Goal: Answer question/provide support: Share knowledge or assist other users

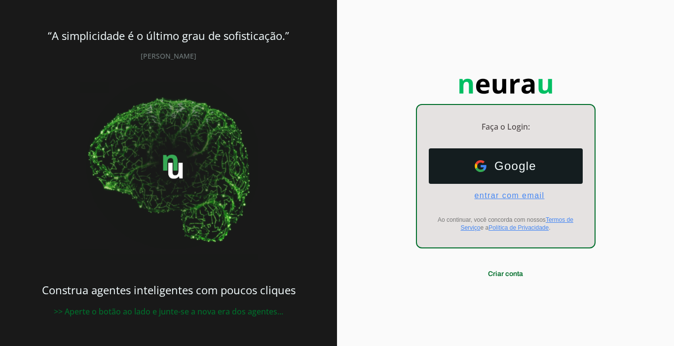
click at [487, 194] on span "entrar com email" at bounding box center [505, 196] width 78 height 9
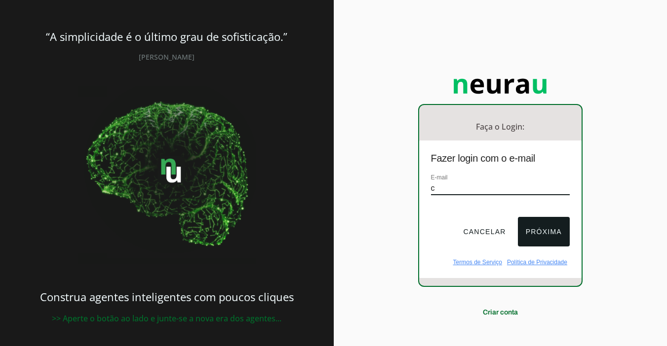
type input "[EMAIL_ADDRESS][DOMAIN_NAME]"
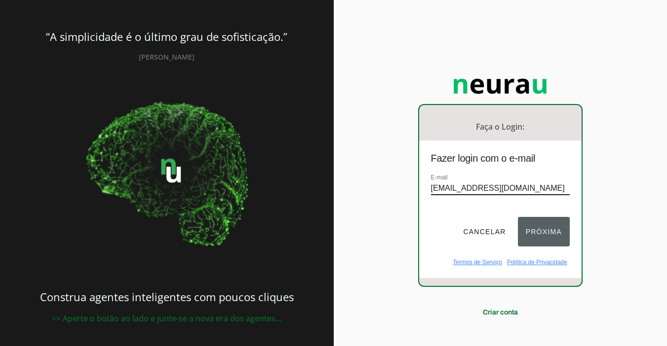
click at [526, 238] on button "Próxima" at bounding box center [544, 232] width 52 height 30
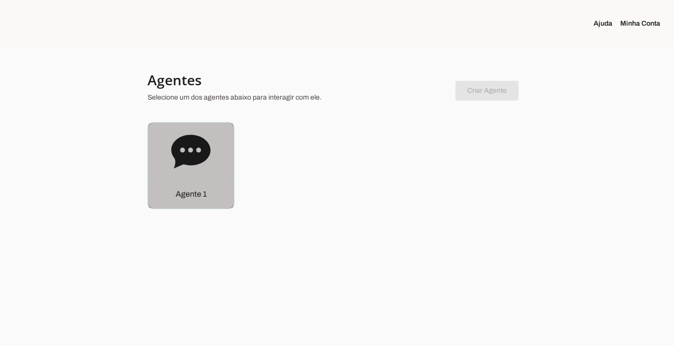
click at [192, 194] on p "Agente 1" at bounding box center [191, 195] width 31 height 12
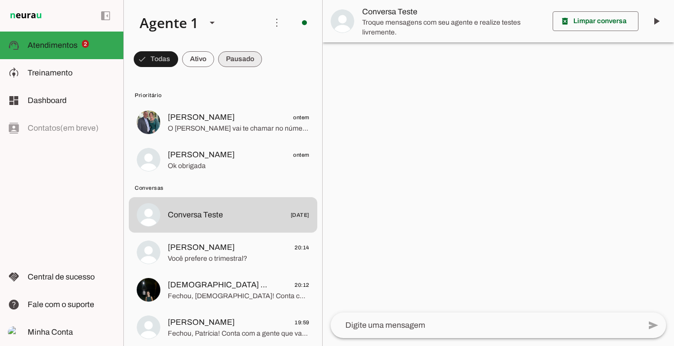
click at [241, 58] on span at bounding box center [240, 59] width 44 height 24
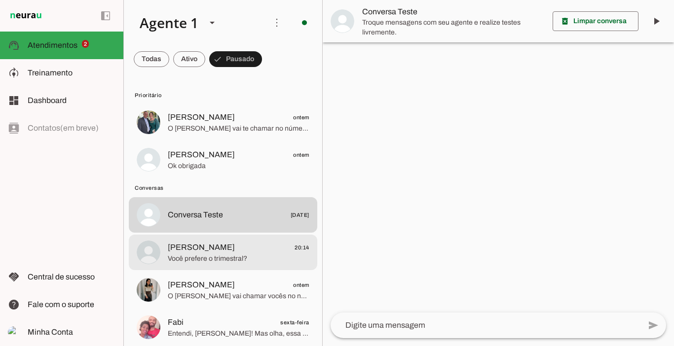
click at [211, 253] on span "[PERSON_NAME] 20:14" at bounding box center [239, 248] width 142 height 12
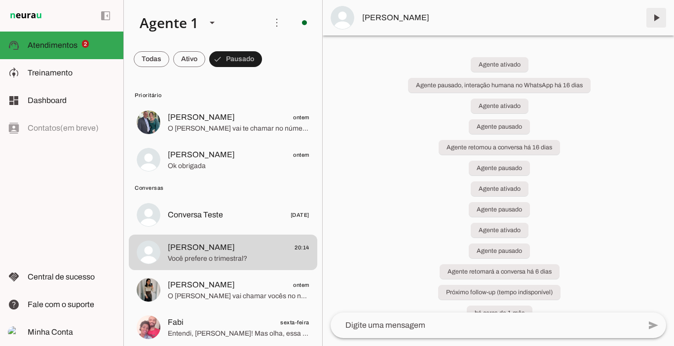
click at [656, 20] on span at bounding box center [657, 18] width 24 height 24
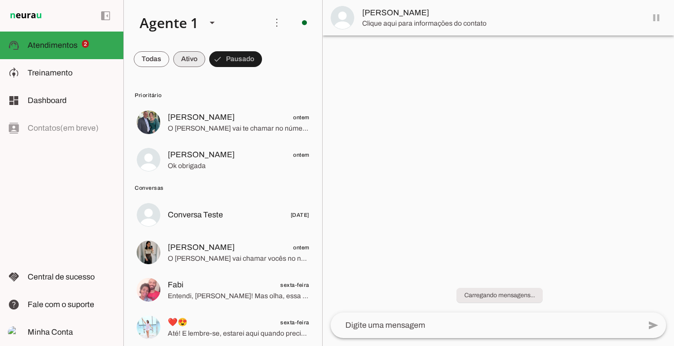
click at [187, 54] on span at bounding box center [189, 59] width 32 height 24
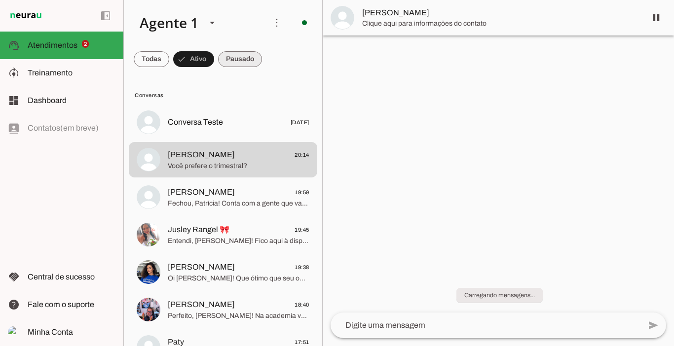
click at [245, 62] on span at bounding box center [240, 59] width 44 height 24
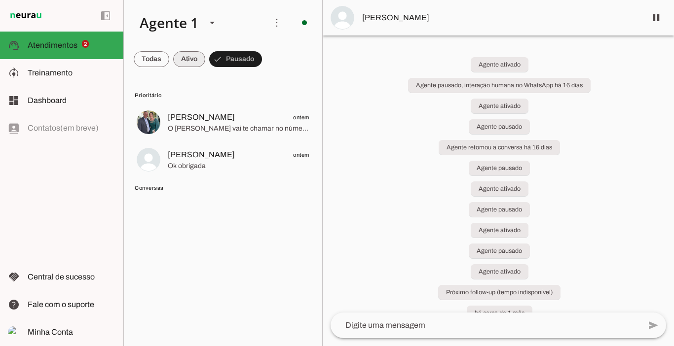
click at [188, 56] on span at bounding box center [189, 59] width 32 height 24
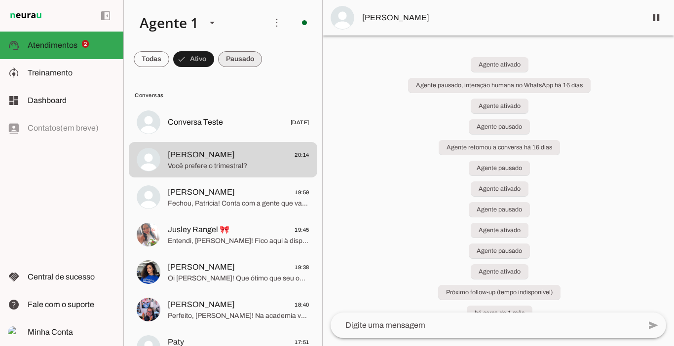
click at [232, 61] on span at bounding box center [240, 59] width 44 height 24
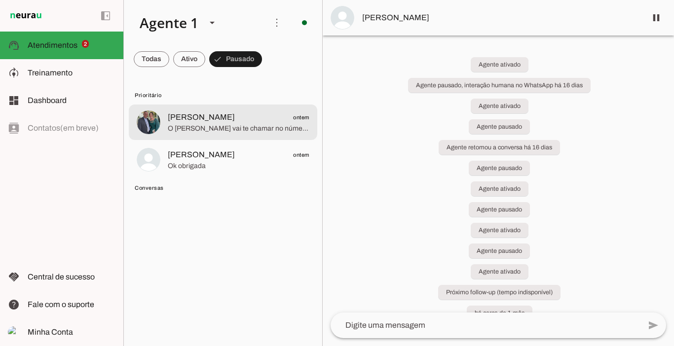
click at [209, 128] on span "O [PERSON_NAME] vai te chamar no número exclusivo de alunas, só um minuto" at bounding box center [239, 129] width 142 height 10
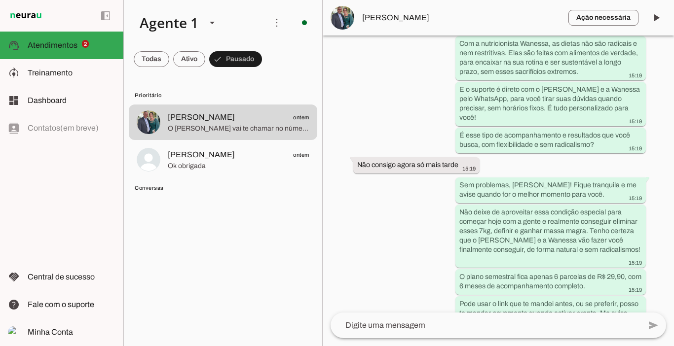
scroll to position [2229, 0]
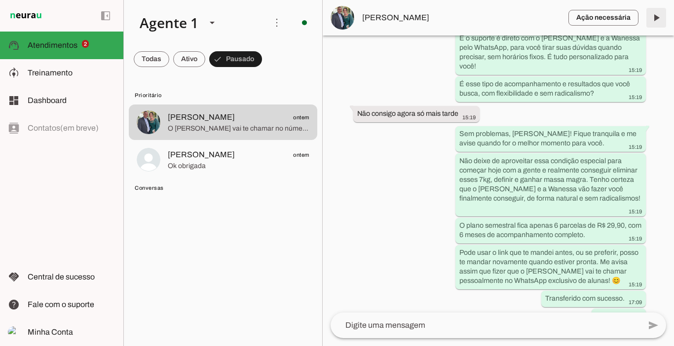
click at [658, 15] on span at bounding box center [657, 18] width 24 height 24
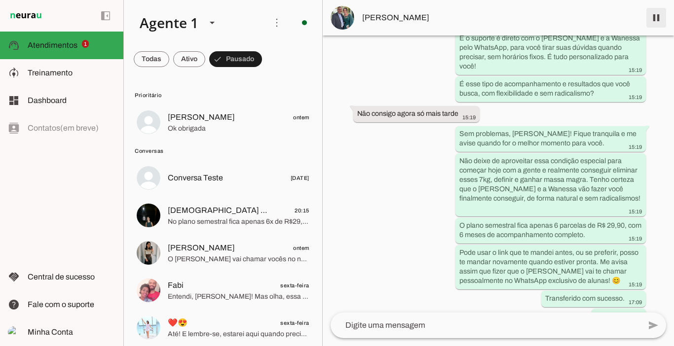
click at [658, 21] on span at bounding box center [657, 18] width 24 height 24
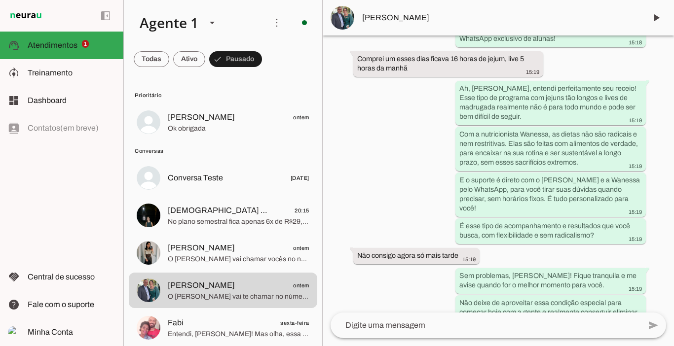
scroll to position [2271, 0]
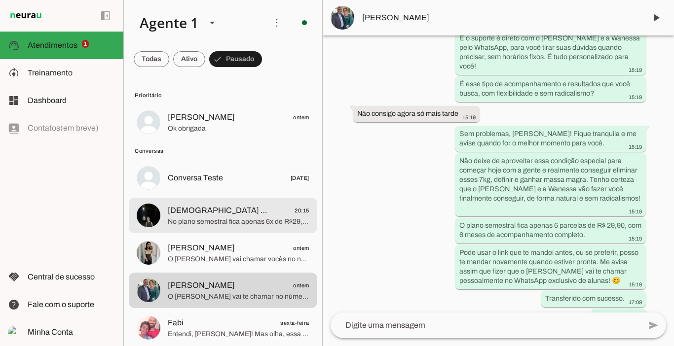
click at [158, 211] on img at bounding box center [149, 216] width 24 height 24
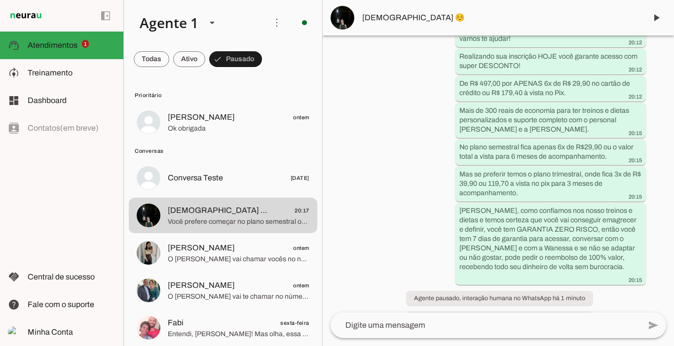
scroll to position [1475, 0]
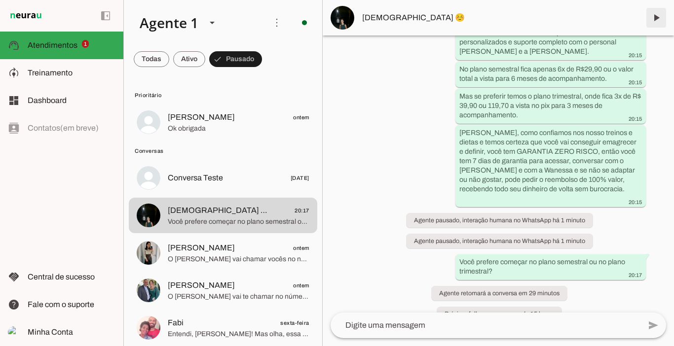
click at [656, 20] on span at bounding box center [657, 18] width 24 height 24
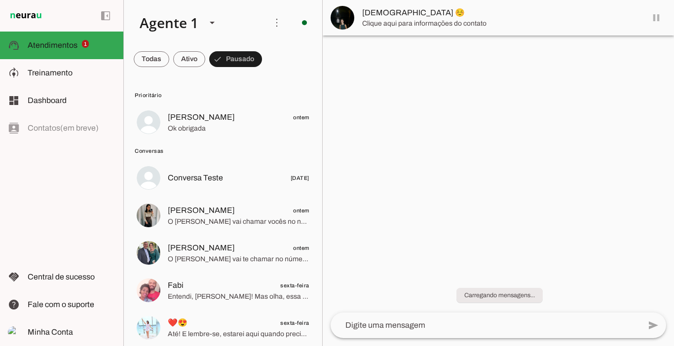
scroll to position [0, 0]
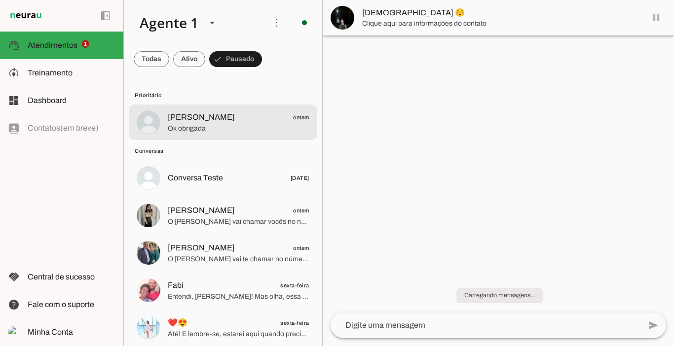
click at [181, 124] on span "Ok obrigada" at bounding box center [239, 129] width 142 height 10
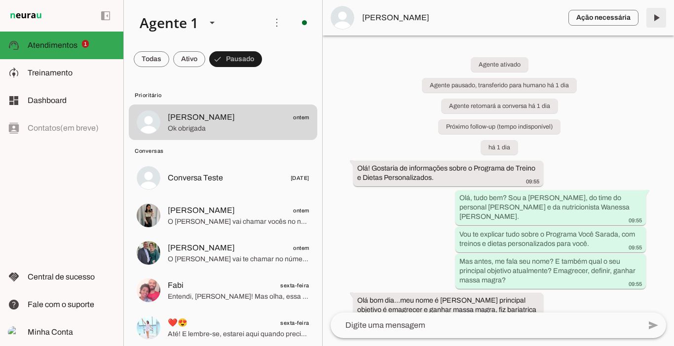
click at [658, 14] on span at bounding box center [657, 18] width 24 height 24
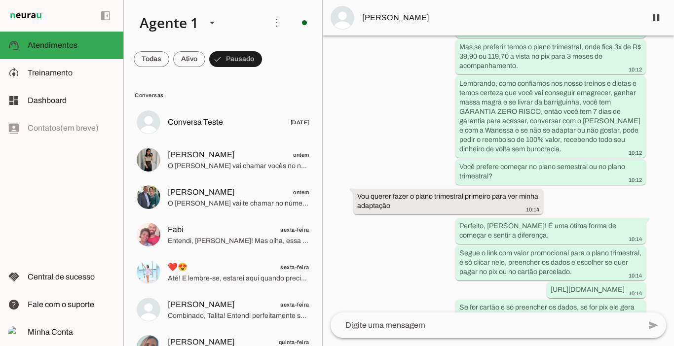
scroll to position [1865, 0]
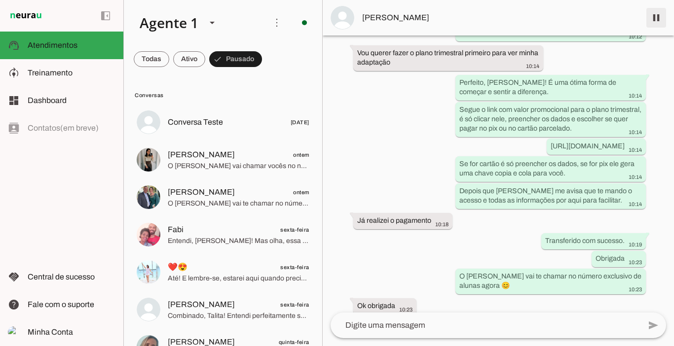
click at [656, 19] on span at bounding box center [657, 18] width 24 height 24
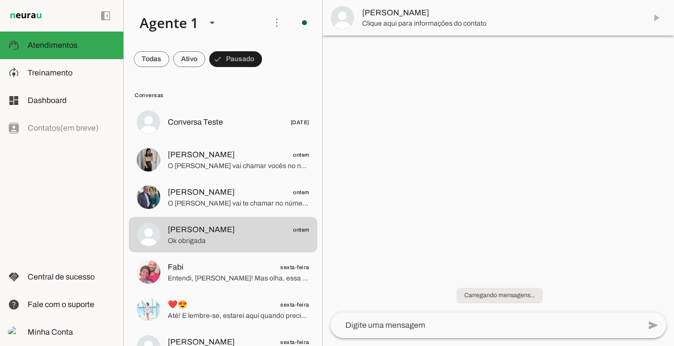
scroll to position [0, 0]
click at [192, 51] on span at bounding box center [189, 59] width 32 height 24
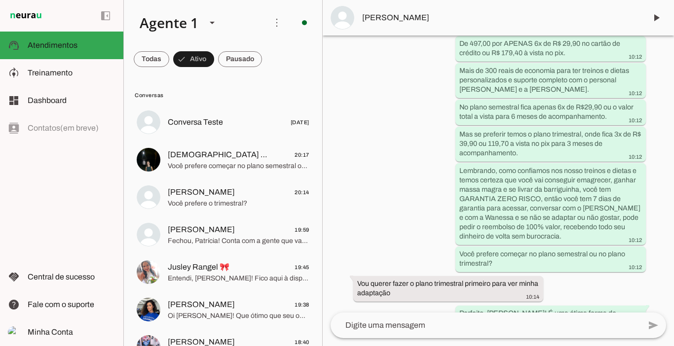
scroll to position [1907, 0]
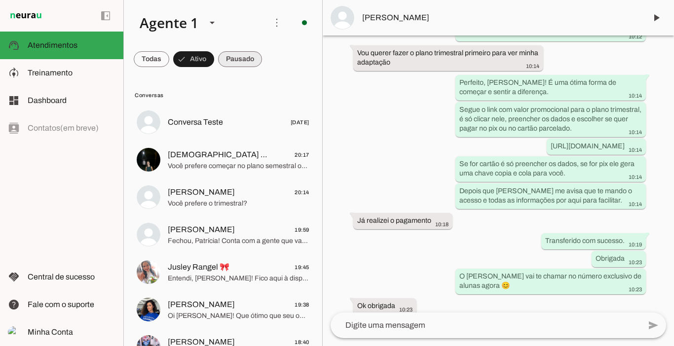
click at [236, 60] on span at bounding box center [240, 59] width 44 height 24
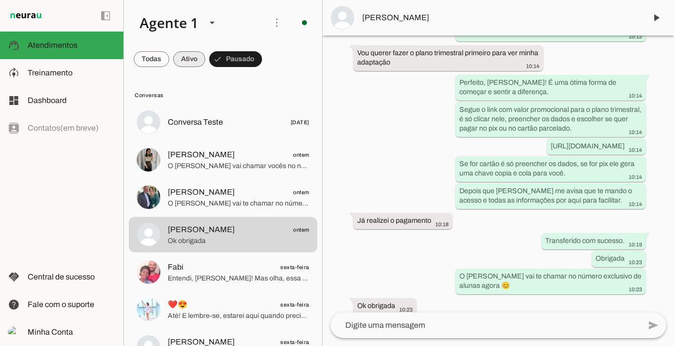
click at [192, 60] on span at bounding box center [189, 59] width 32 height 24
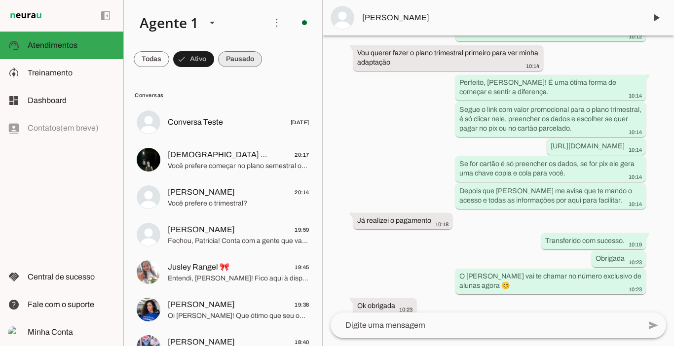
click at [239, 60] on span at bounding box center [240, 59] width 44 height 24
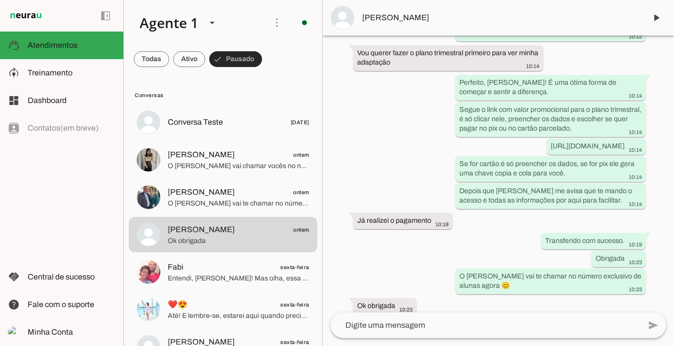
click at [239, 59] on span at bounding box center [235, 59] width 53 height 24
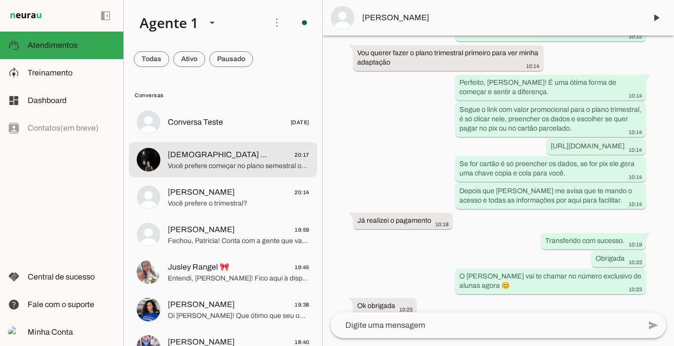
click at [218, 167] on span "Você prefere começar no plano semestral ou no plano trimestral?" at bounding box center [239, 166] width 142 height 10
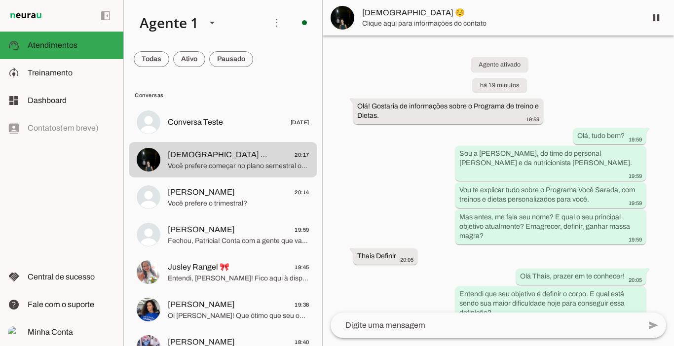
scroll to position [1495, 0]
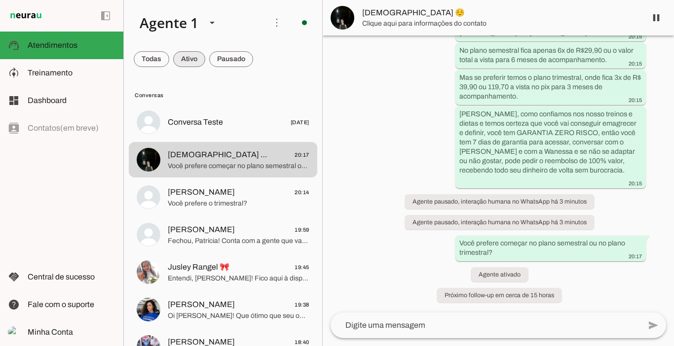
click at [198, 60] on span at bounding box center [189, 59] width 32 height 24
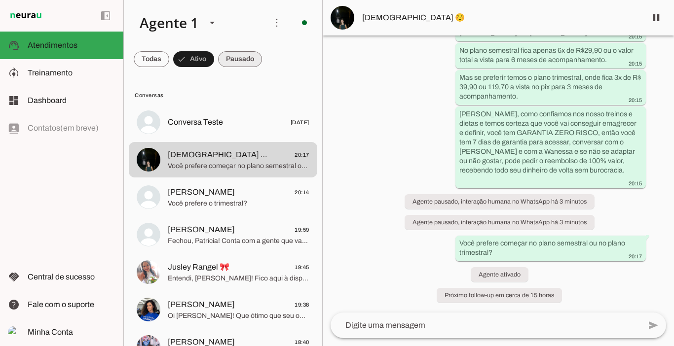
click at [239, 59] on span at bounding box center [240, 59] width 44 height 24
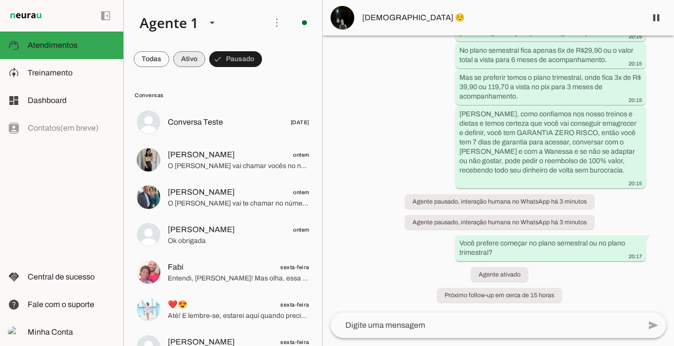
click at [198, 58] on span at bounding box center [189, 59] width 32 height 24
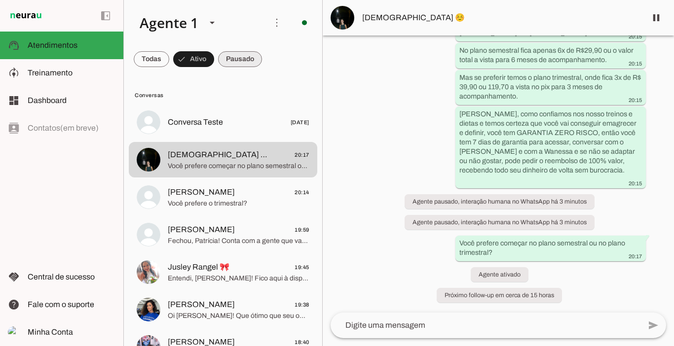
click at [233, 58] on span at bounding box center [240, 59] width 44 height 24
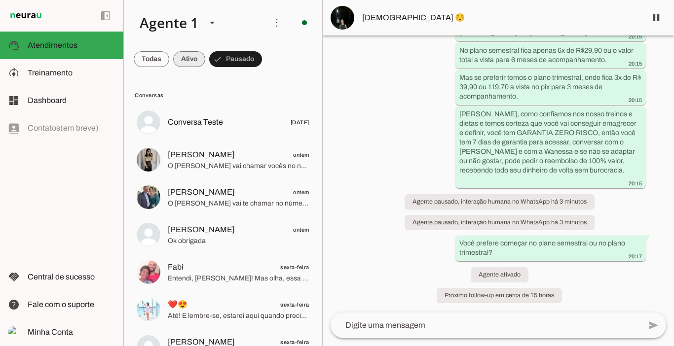
click at [197, 65] on span at bounding box center [189, 59] width 32 height 24
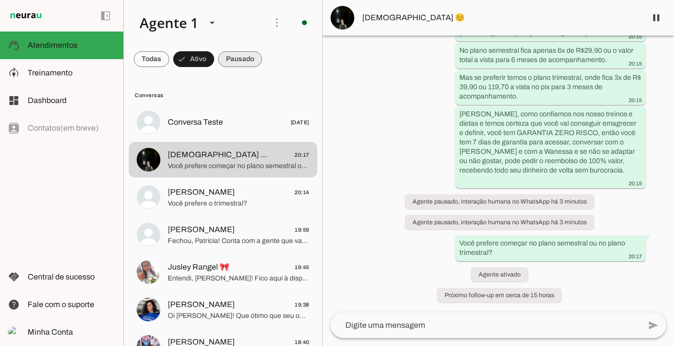
click at [241, 56] on span at bounding box center [240, 59] width 44 height 24
